Goal: Check status

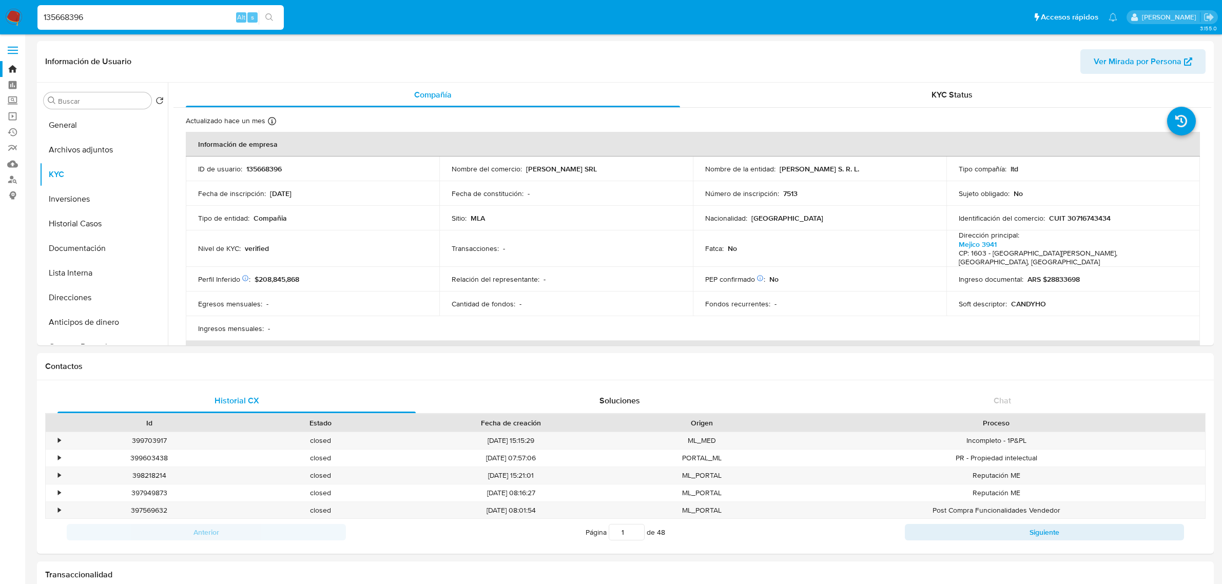
select select "10"
click at [121, 18] on input "135668396" at bounding box center [160, 17] width 246 height 13
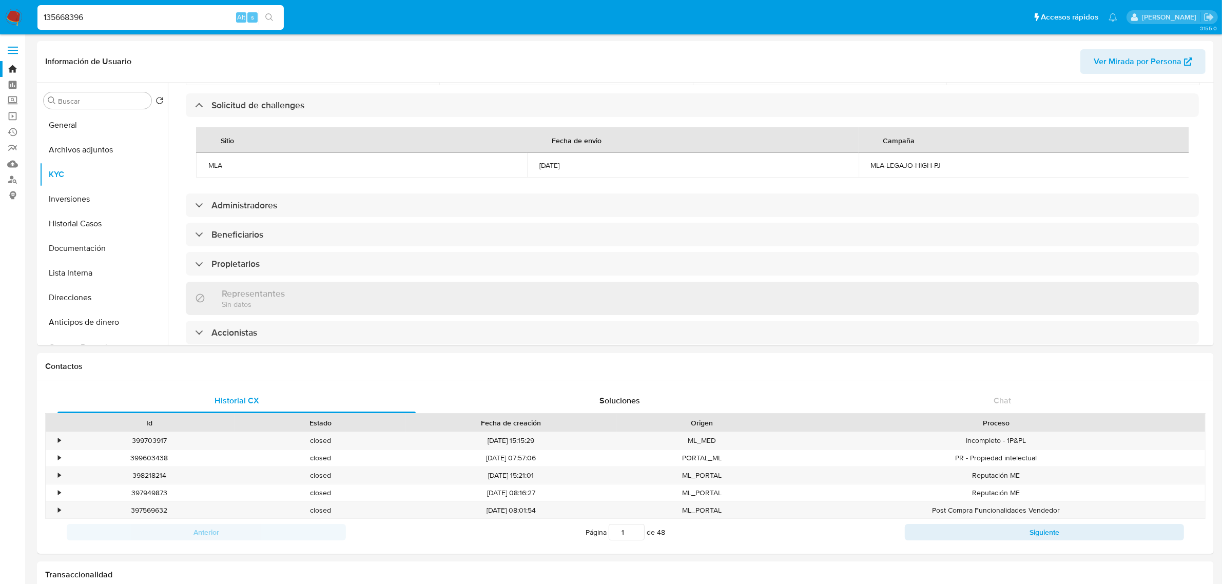
click at [121, 18] on input "135668396" at bounding box center [160, 17] width 246 height 13
click at [273, 16] on button "search-icon" at bounding box center [269, 17] width 21 height 14
click at [270, 19] on icon "search-icon" at bounding box center [269, 17] width 8 height 8
drag, startPoint x: 80, startPoint y: 185, endPoint x: 87, endPoint y: 129, distance: 56.4
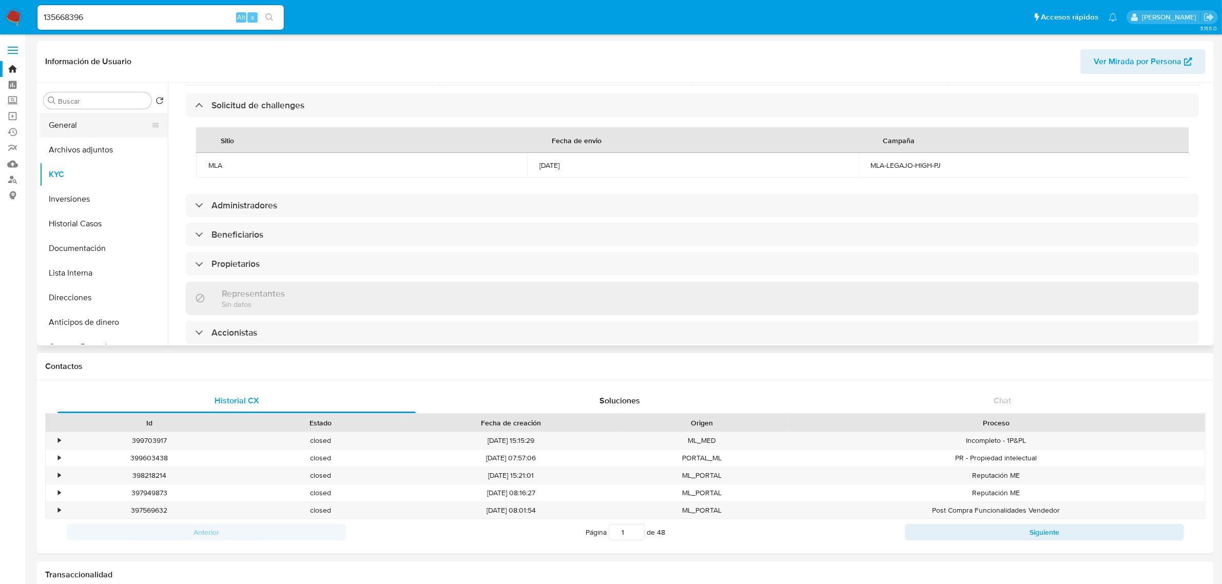
click at [83, 179] on button "KYC" at bounding box center [104, 174] width 128 height 25
click at [112, 25] on div "135668396 Alt s" at bounding box center [160, 17] width 246 height 25
drag, startPoint x: 112, startPoint y: 25, endPoint x: 114, endPoint y: 18, distance: 7.0
click at [112, 25] on div "135668396 Alt s" at bounding box center [160, 17] width 246 height 25
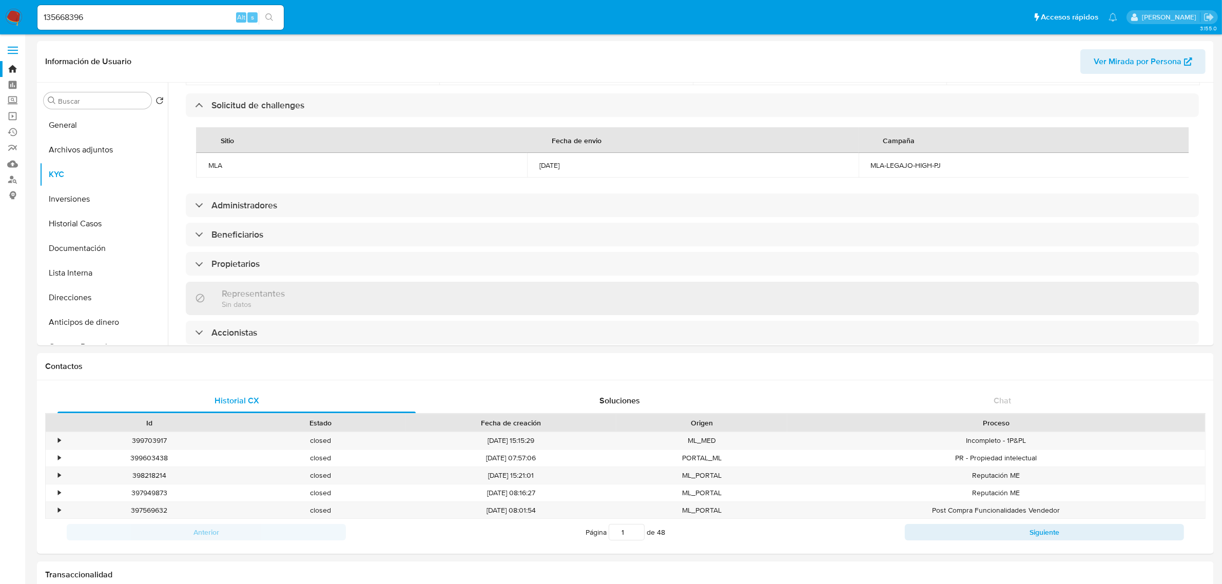
click at [114, 16] on input "135668396" at bounding box center [160, 17] width 246 height 13
click at [268, 14] on icon "search-icon" at bounding box center [269, 17] width 8 height 8
click at [167, 19] on input "135668396" at bounding box center [160, 17] width 246 height 13
click at [168, 19] on input "135668396" at bounding box center [160, 17] width 246 height 13
